Goal: Task Accomplishment & Management: Complete application form

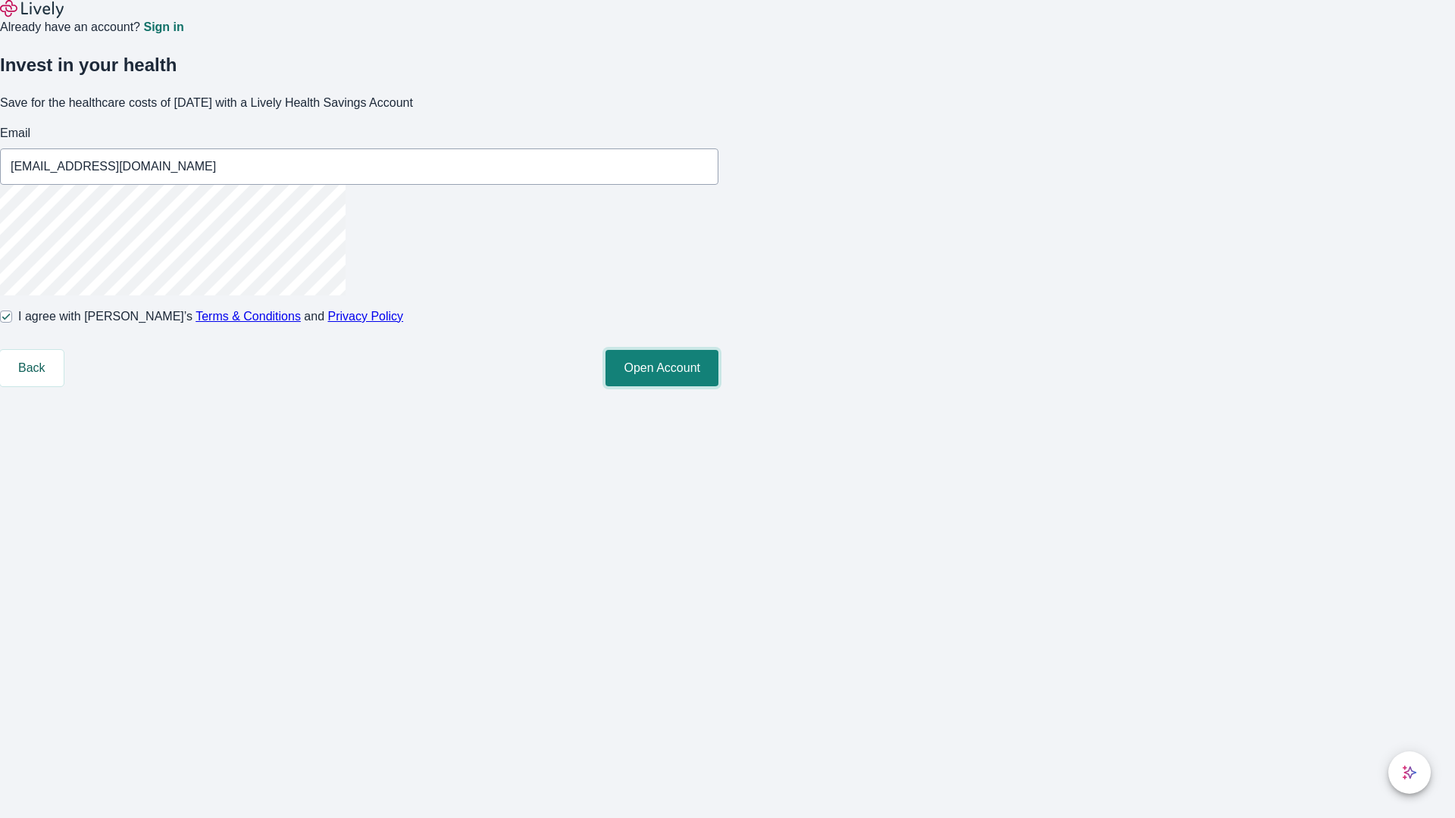
click at [718, 386] on button "Open Account" at bounding box center [661, 368] width 113 height 36
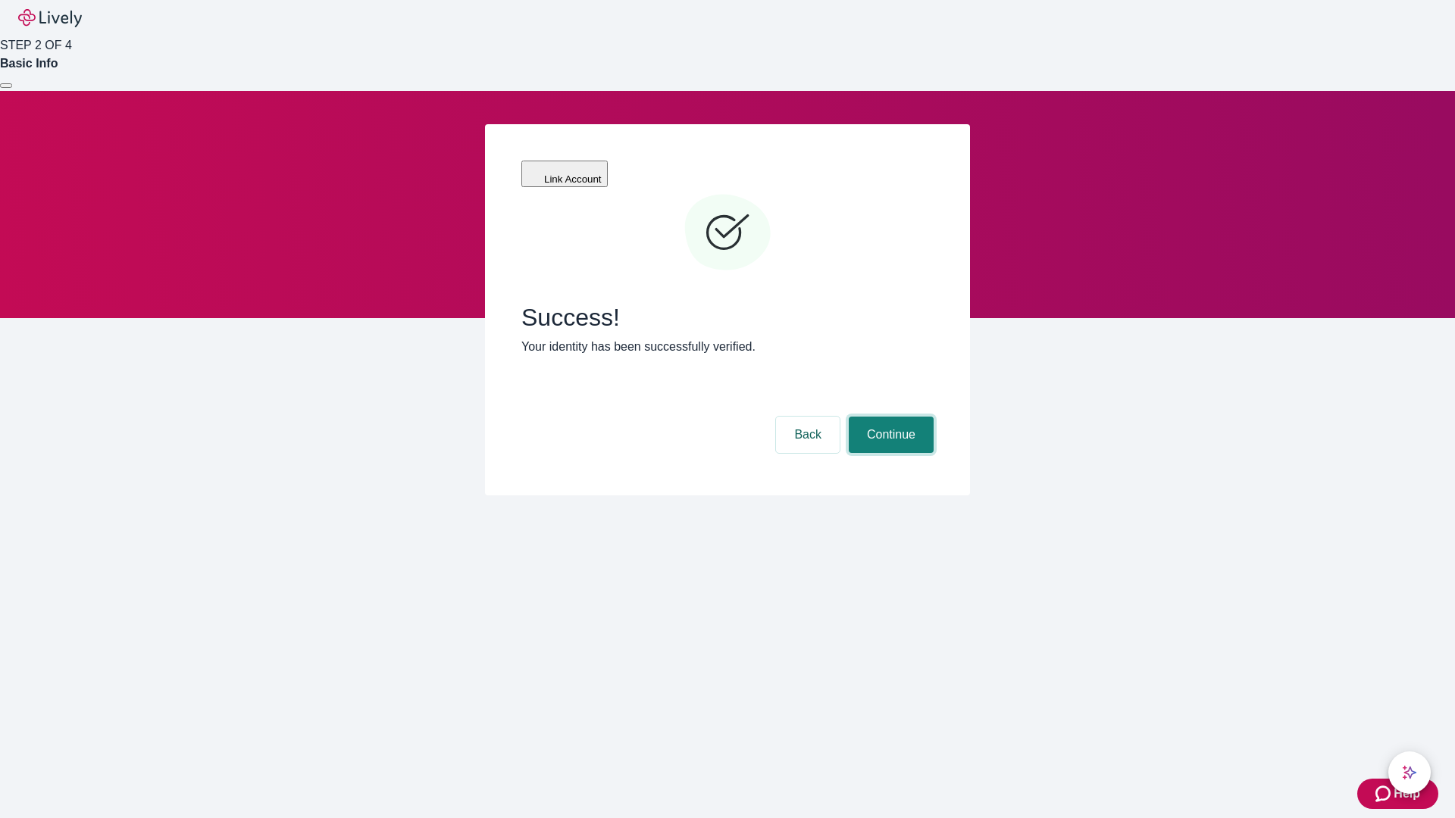
click at [889, 417] on button "Continue" at bounding box center [891, 435] width 85 height 36
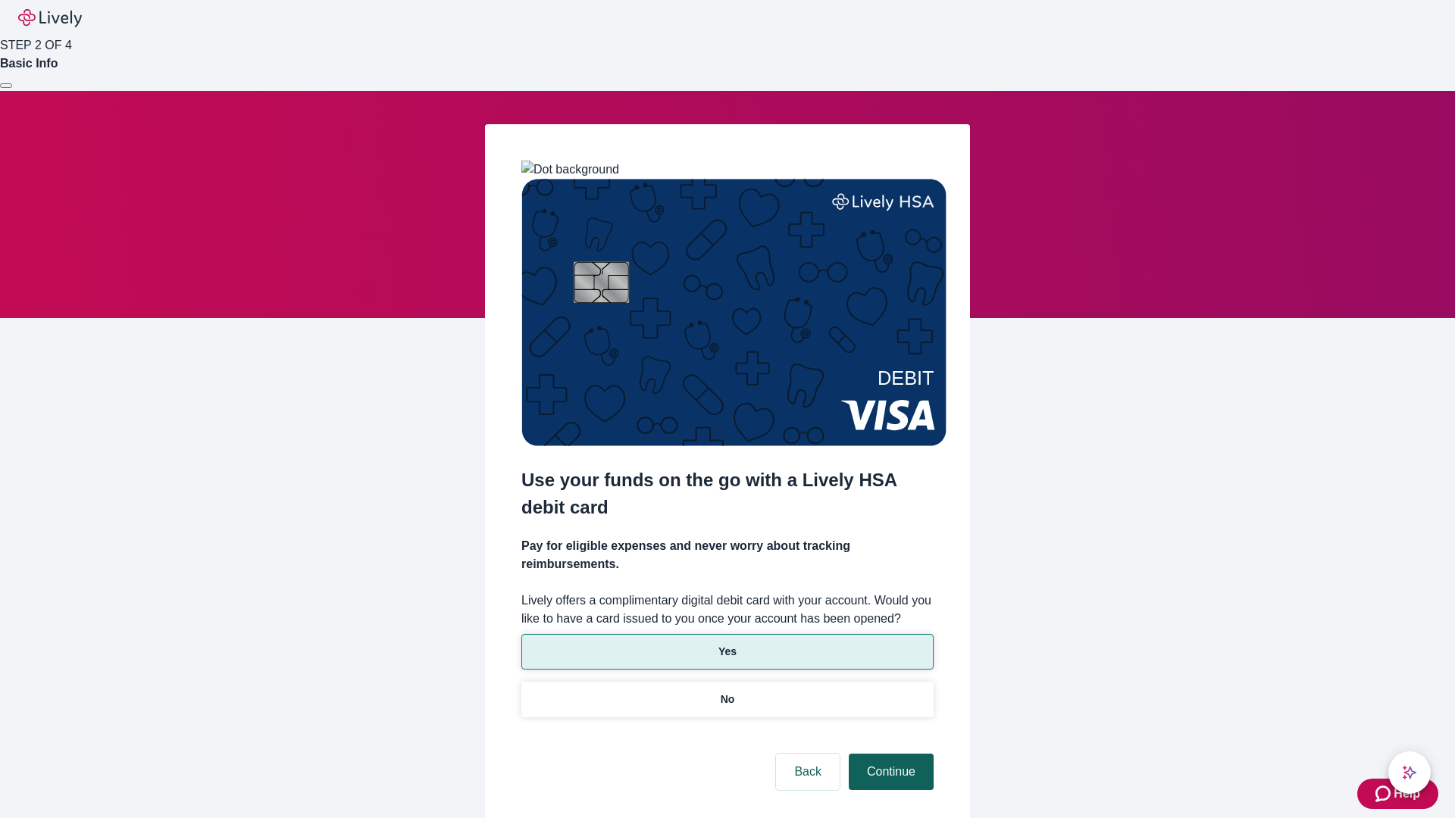
click at [727, 644] on p "Yes" at bounding box center [727, 652] width 18 height 16
click at [889, 754] on button "Continue" at bounding box center [891, 772] width 85 height 36
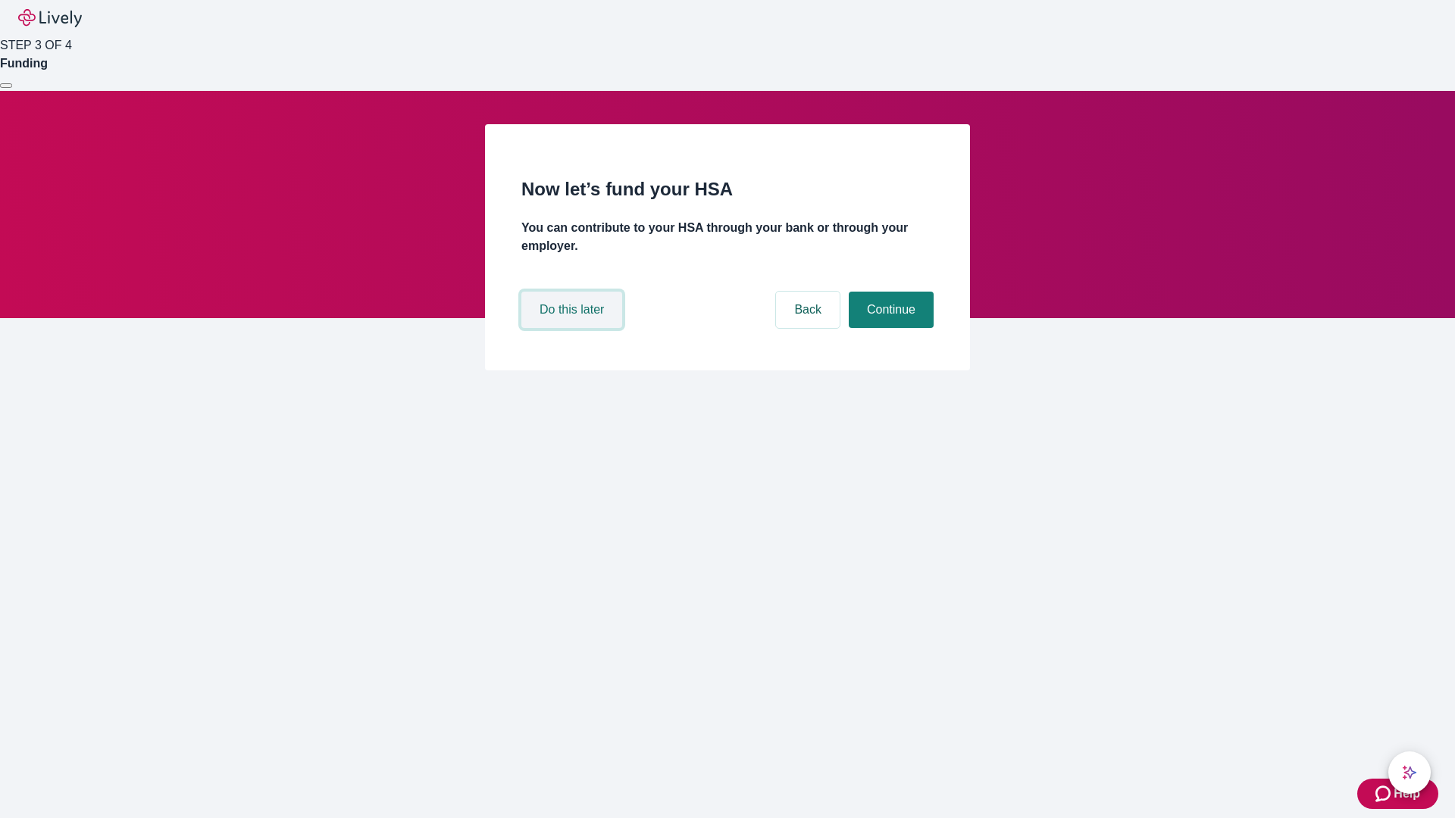
click at [574, 328] on button "Do this later" at bounding box center [571, 310] width 101 height 36
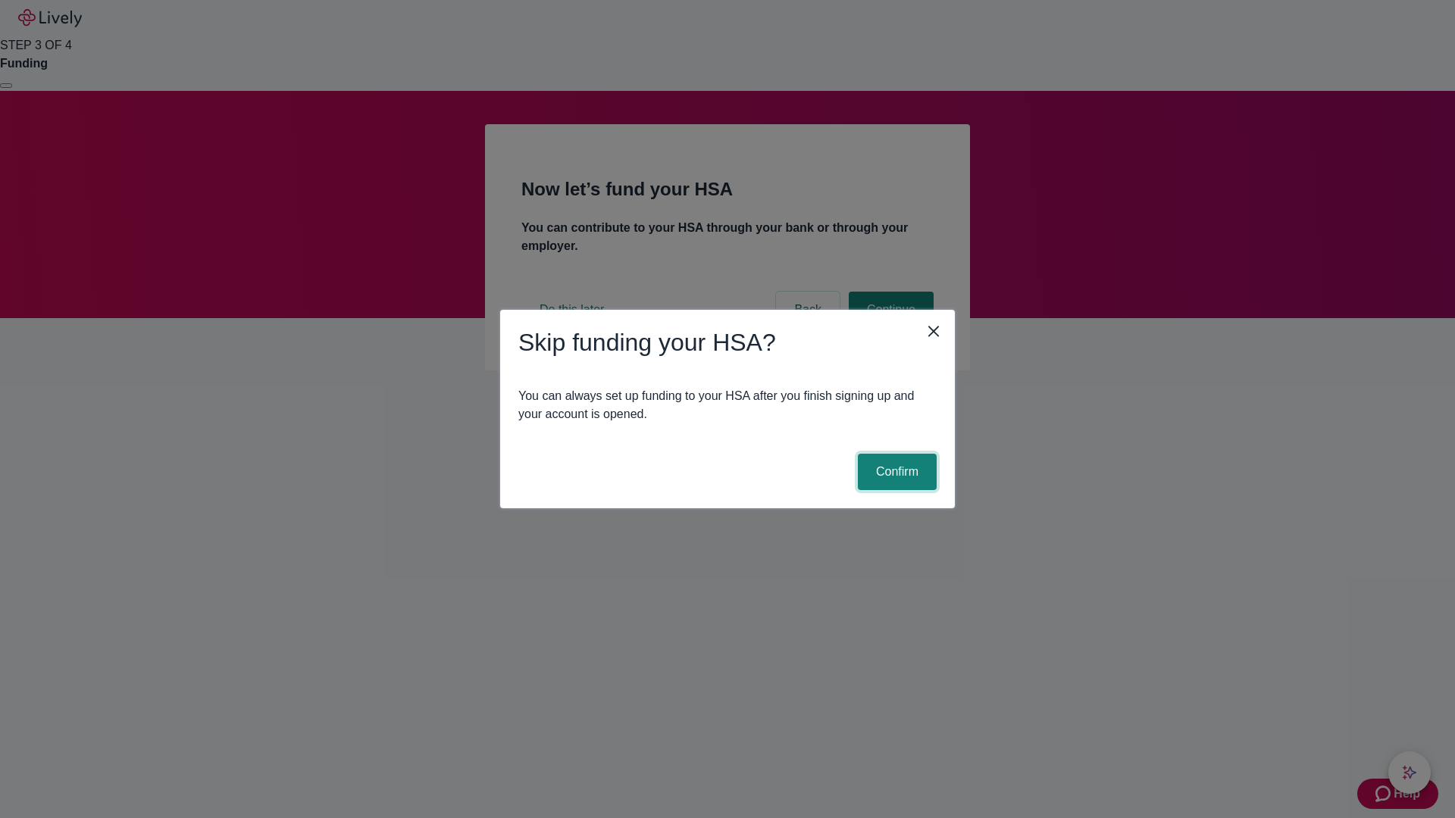
click at [895, 472] on button "Confirm" at bounding box center [897, 472] width 79 height 36
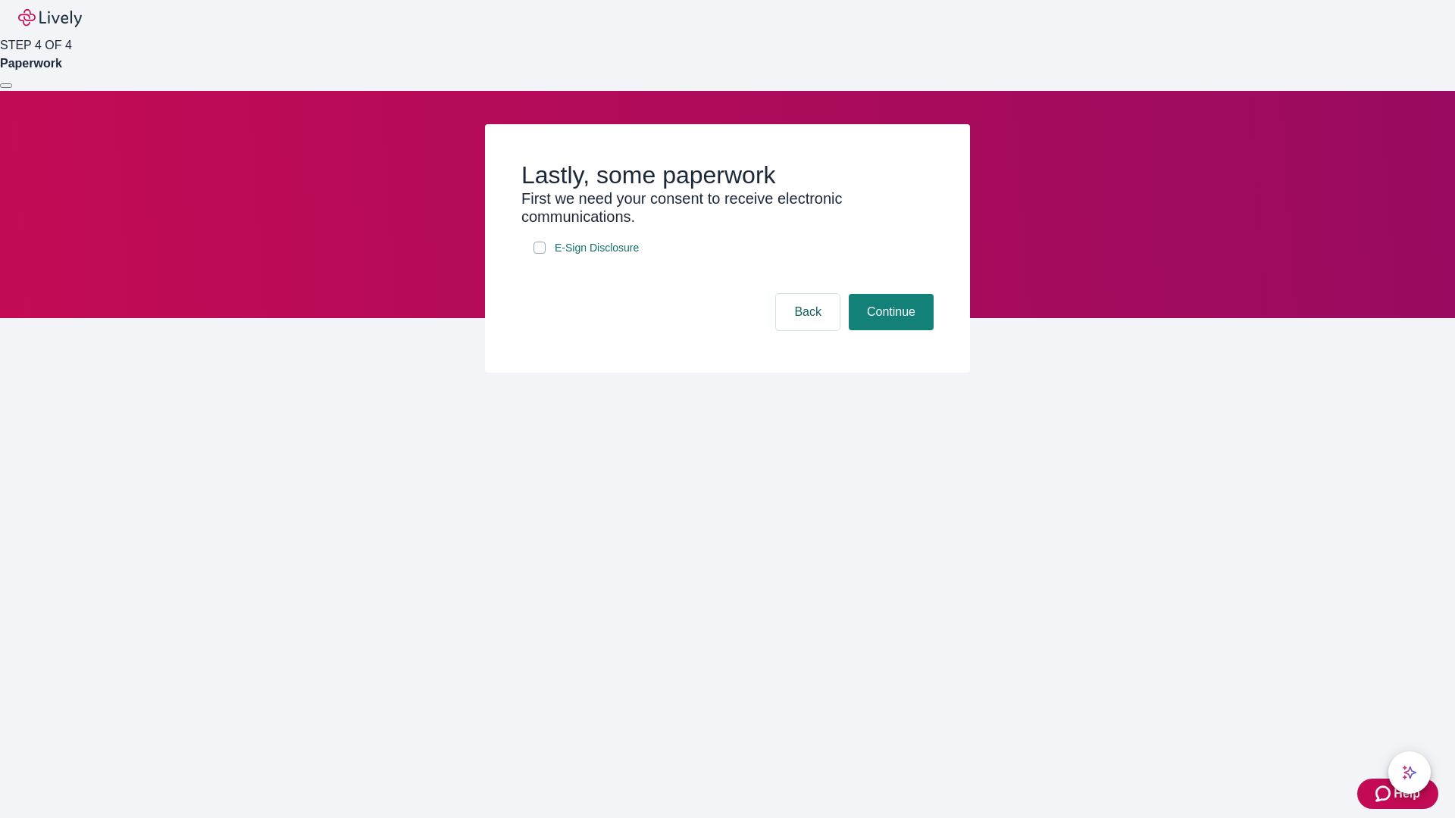
click at [540, 254] on input "E-Sign Disclosure" at bounding box center [539, 248] width 12 height 12
checkbox input "true"
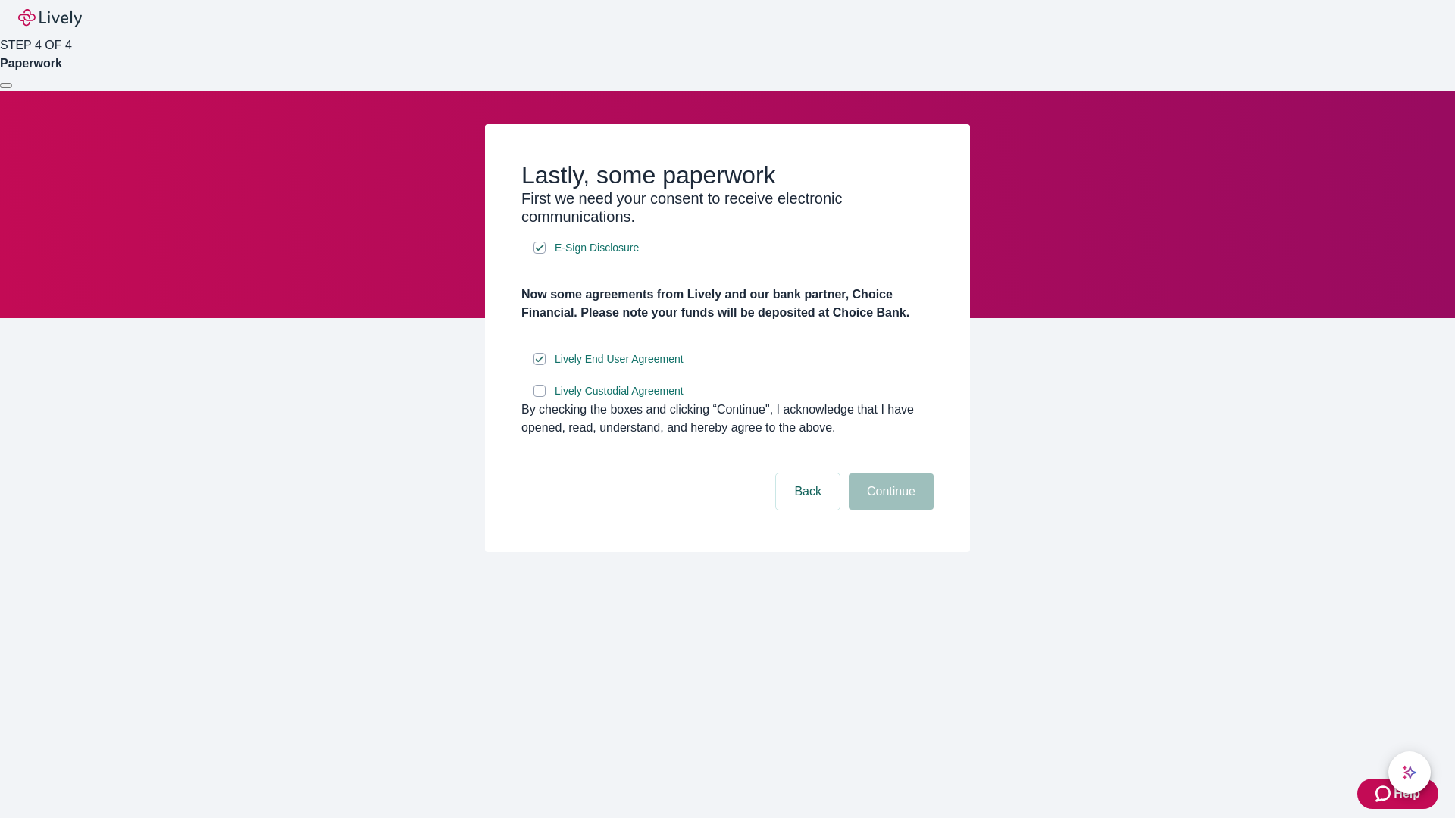
click at [540, 397] on input "Lively Custodial Agreement" at bounding box center [539, 391] width 12 height 12
checkbox input "true"
click at [889, 510] on button "Continue" at bounding box center [891, 492] width 85 height 36
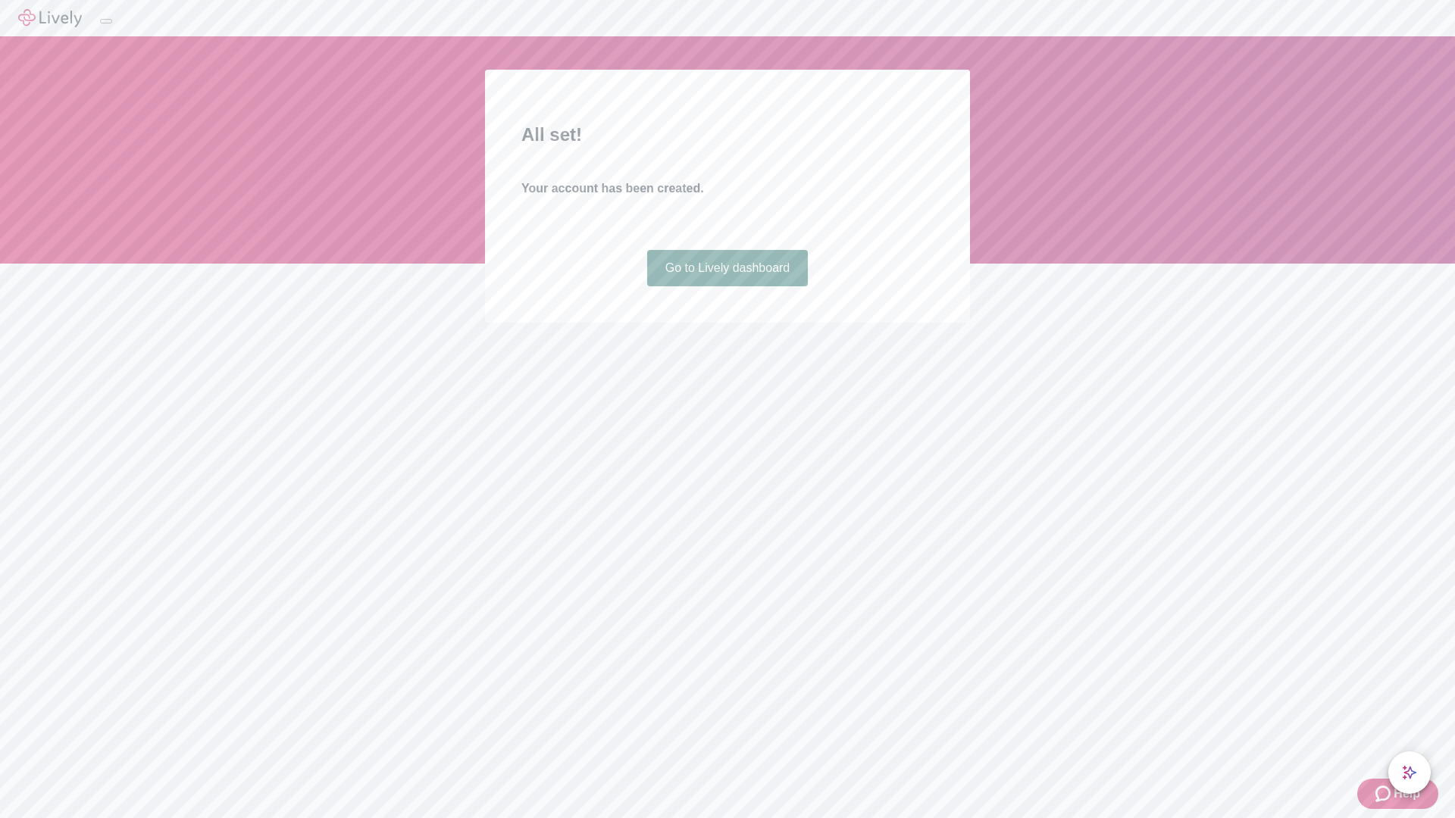
click at [727, 286] on link "Go to Lively dashboard" at bounding box center [727, 268] width 161 height 36
